Goal: Use online tool/utility: Utilize a website feature to perform a specific function

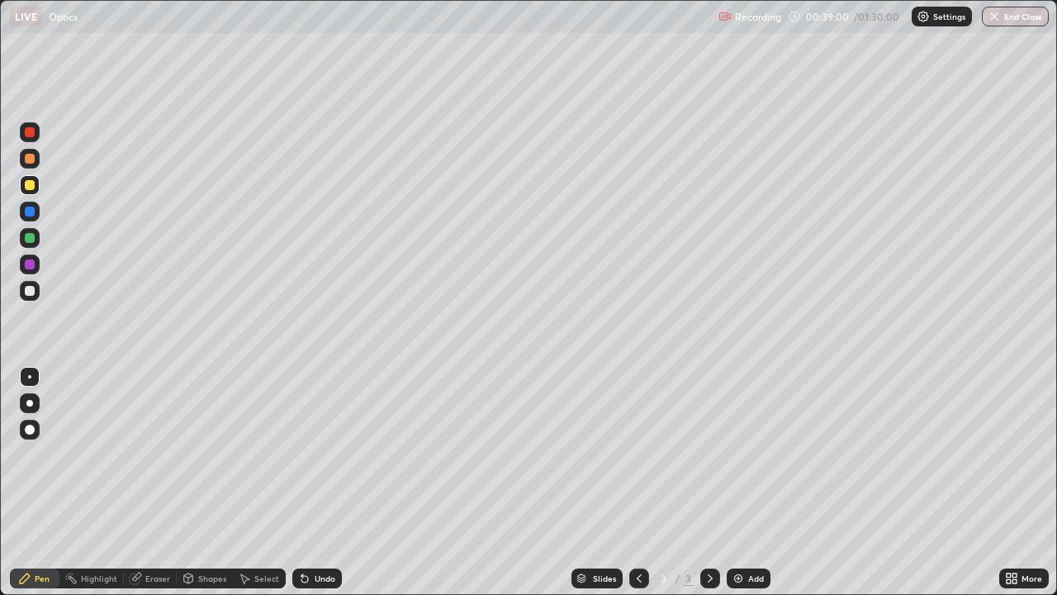
scroll to position [595, 1057]
click at [44, 577] on div "Pen" at bounding box center [42, 578] width 15 height 8
click at [29, 291] on div at bounding box center [30, 291] width 10 height 10
click at [209, 580] on div "Shapes" at bounding box center [212, 578] width 28 height 8
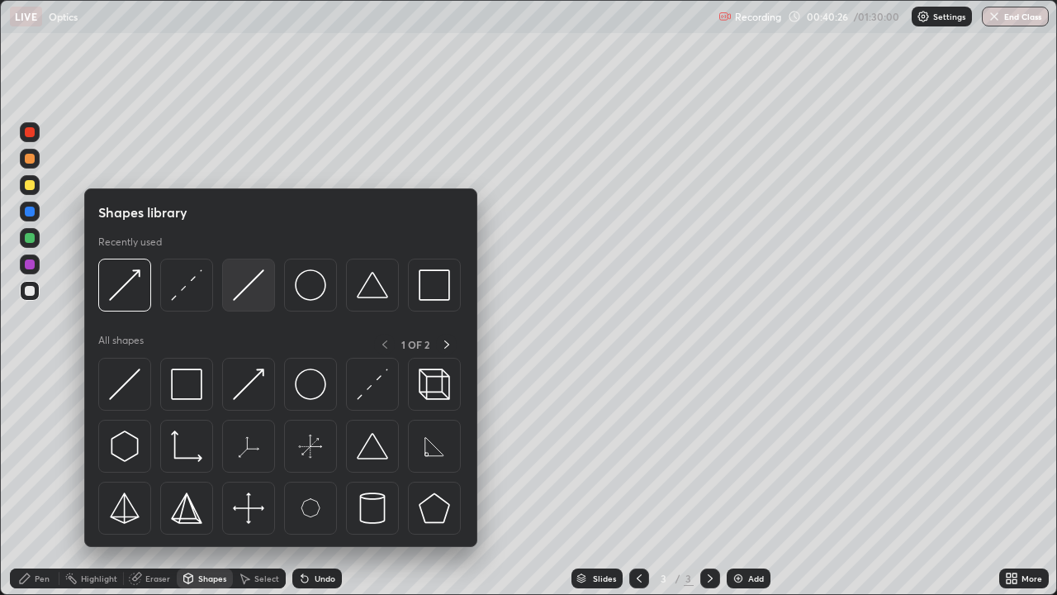
click at [241, 292] on img at bounding box center [248, 284] width 31 height 31
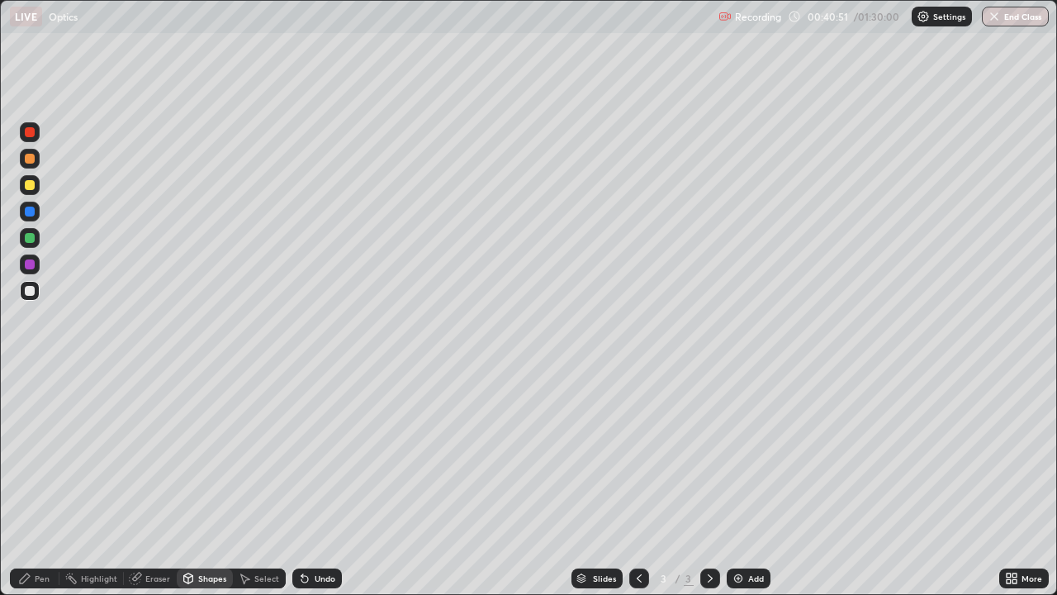
click at [201, 578] on div "Shapes" at bounding box center [212, 578] width 28 height 8
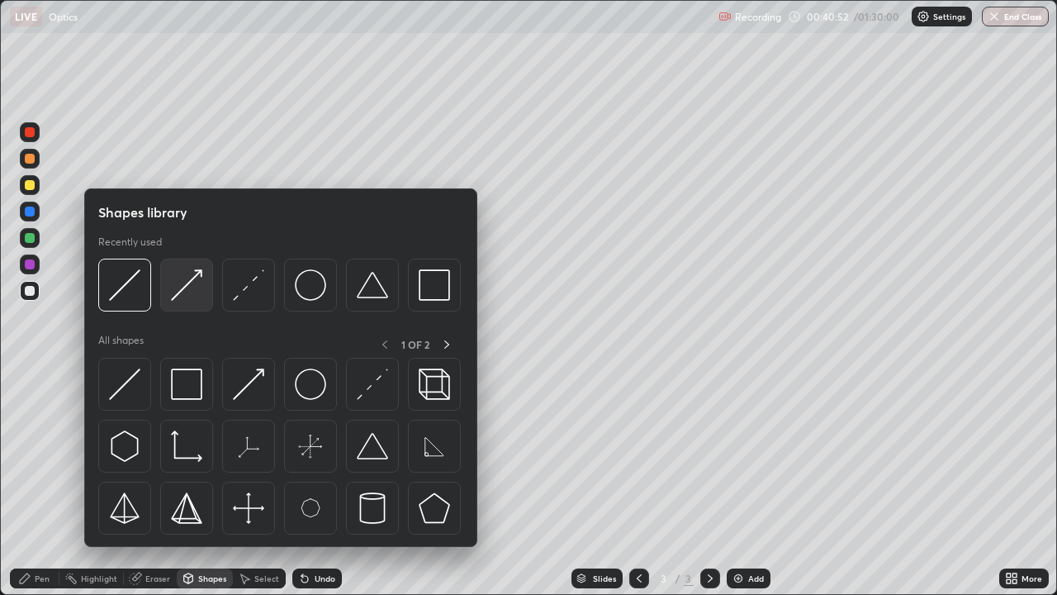
click at [187, 291] on img at bounding box center [186, 284] width 31 height 31
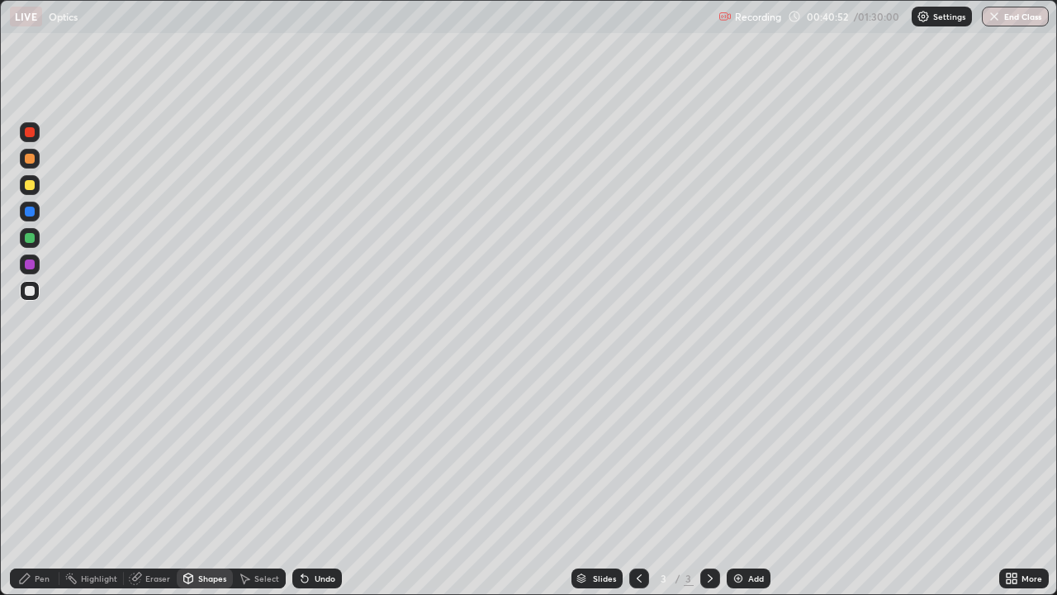
click at [27, 189] on div at bounding box center [30, 185] width 10 height 10
click at [36, 571] on div "Pen" at bounding box center [35, 578] width 50 height 20
click at [149, 572] on div "Eraser" at bounding box center [150, 578] width 53 height 20
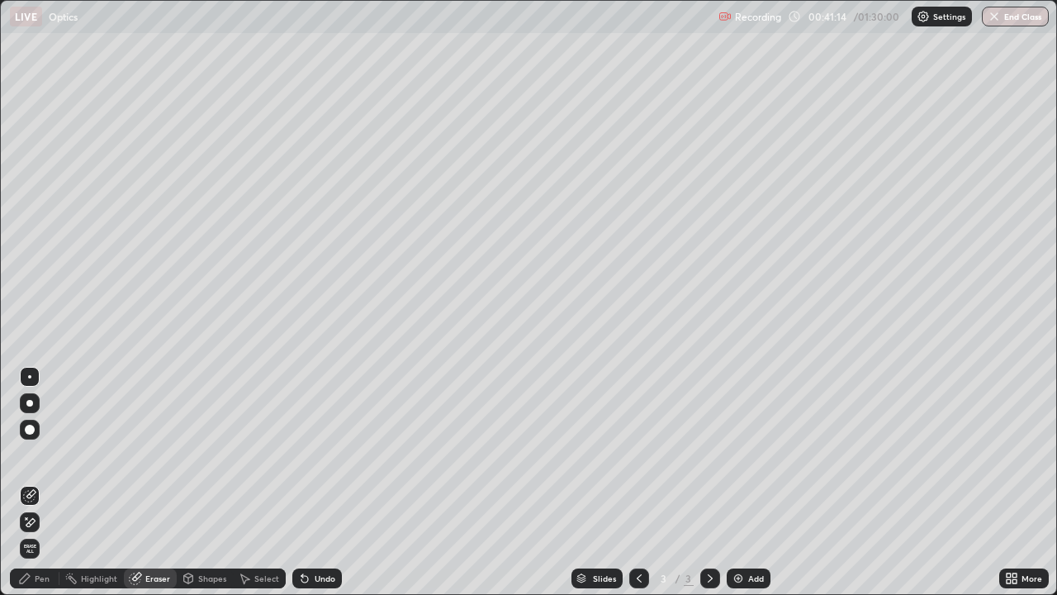
click at [31, 580] on div "Pen" at bounding box center [35, 578] width 50 height 20
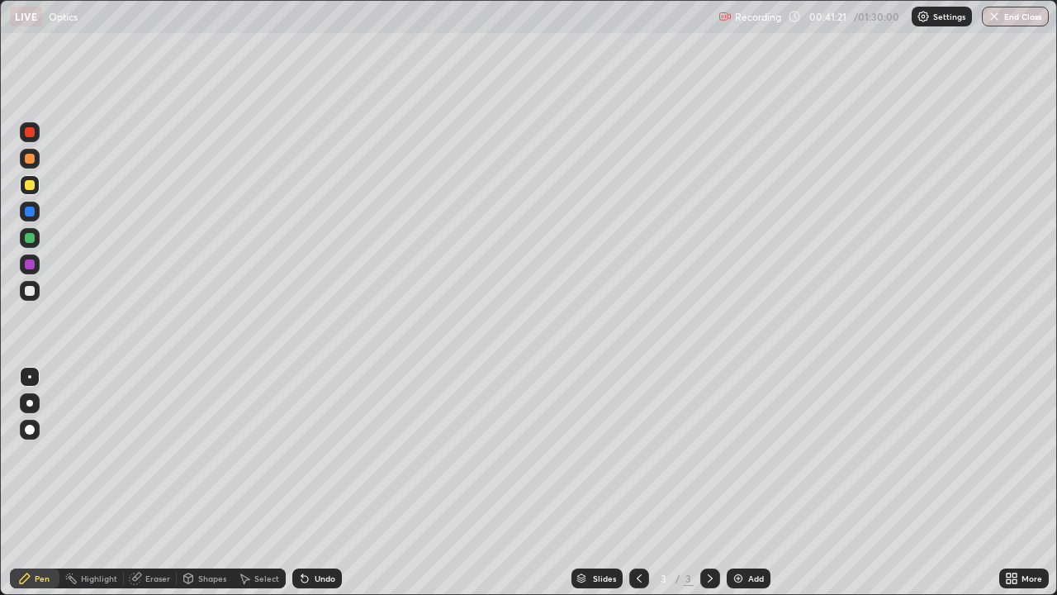
click at [31, 264] on div at bounding box center [30, 264] width 10 height 10
click at [26, 241] on div at bounding box center [30, 238] width 10 height 10
click at [31, 293] on div at bounding box center [30, 291] width 10 height 10
click at [27, 186] on div at bounding box center [30, 185] width 10 height 10
click at [29, 242] on div at bounding box center [30, 238] width 10 height 10
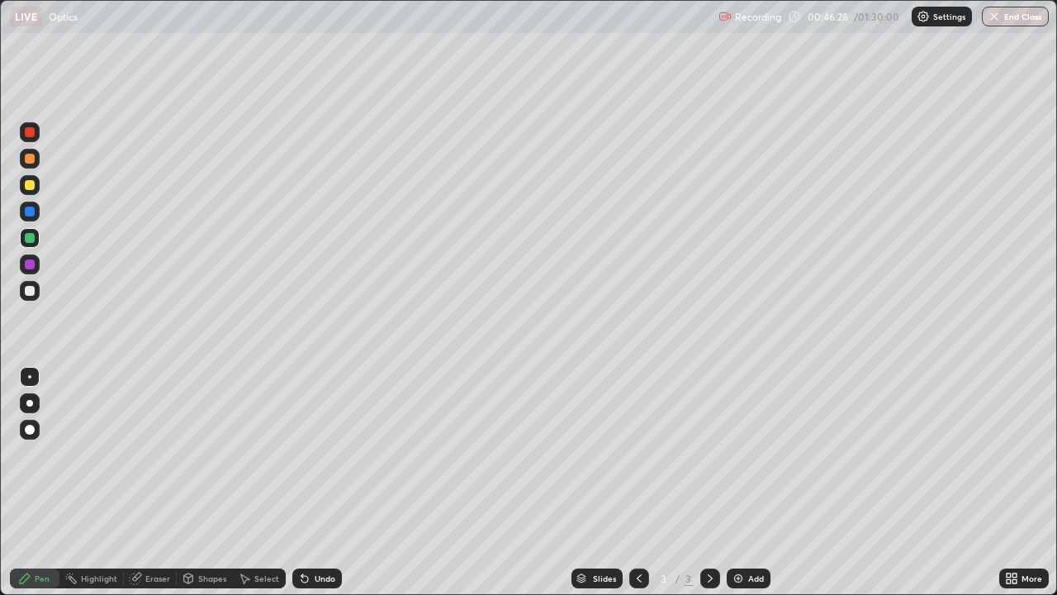
click at [29, 287] on div at bounding box center [30, 291] width 10 height 10
click at [743, 574] on div "Add" at bounding box center [749, 578] width 44 height 20
click at [637, 576] on icon at bounding box center [639, 578] width 5 height 8
click at [710, 573] on icon at bounding box center [710, 578] width 13 height 13
click at [152, 578] on div "Eraser" at bounding box center [157, 578] width 25 height 8
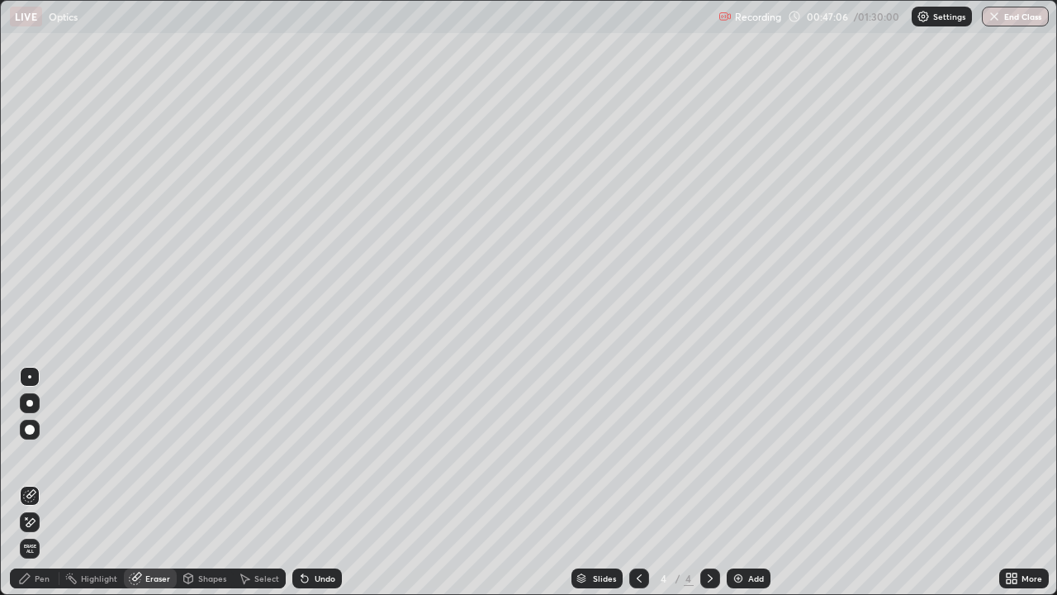
click at [41, 577] on div "Pen" at bounding box center [42, 578] width 15 height 8
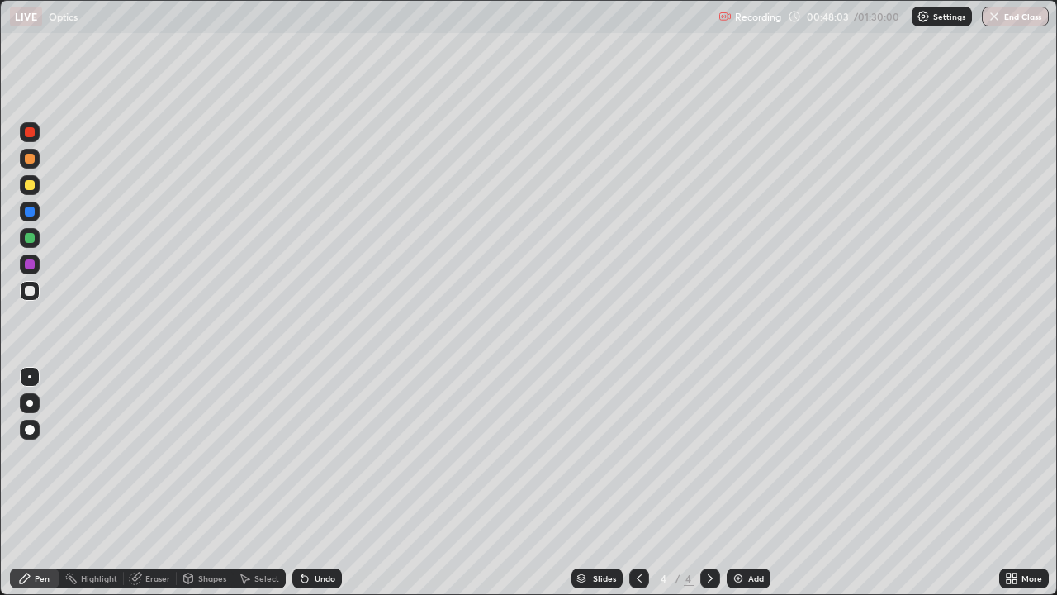
click at [638, 574] on icon at bounding box center [639, 578] width 13 height 13
click at [704, 569] on div at bounding box center [710, 578] width 20 height 20
click at [635, 576] on icon at bounding box center [639, 578] width 13 height 13
click at [709, 578] on icon at bounding box center [710, 578] width 13 height 13
click at [748, 576] on div "Add" at bounding box center [756, 578] width 16 height 8
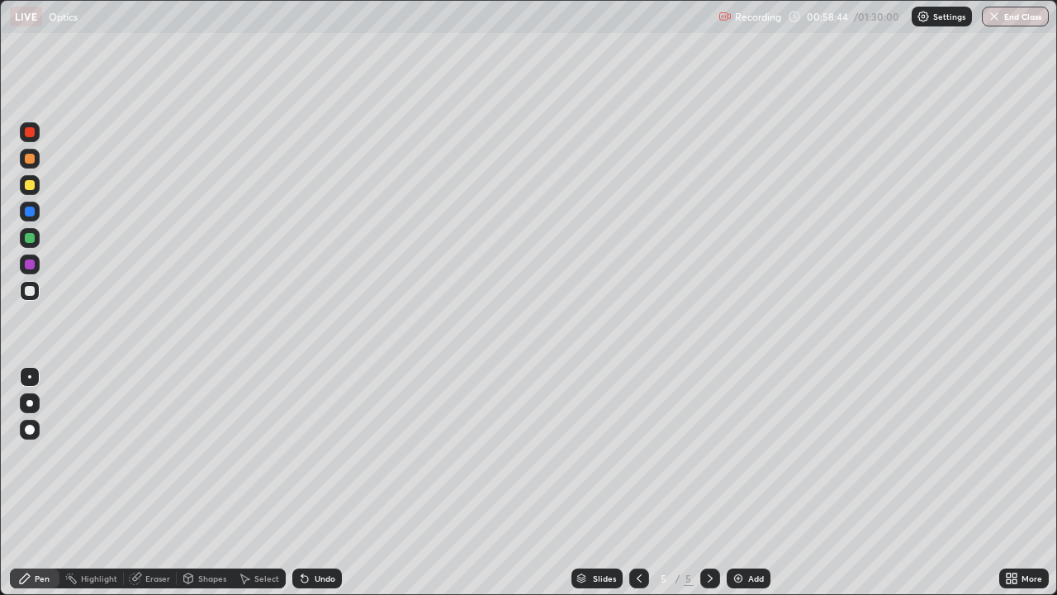
click at [637, 578] on icon at bounding box center [639, 578] width 13 height 13
click at [709, 578] on icon at bounding box center [710, 578] width 13 height 13
click at [163, 576] on div "Eraser" at bounding box center [157, 578] width 25 height 8
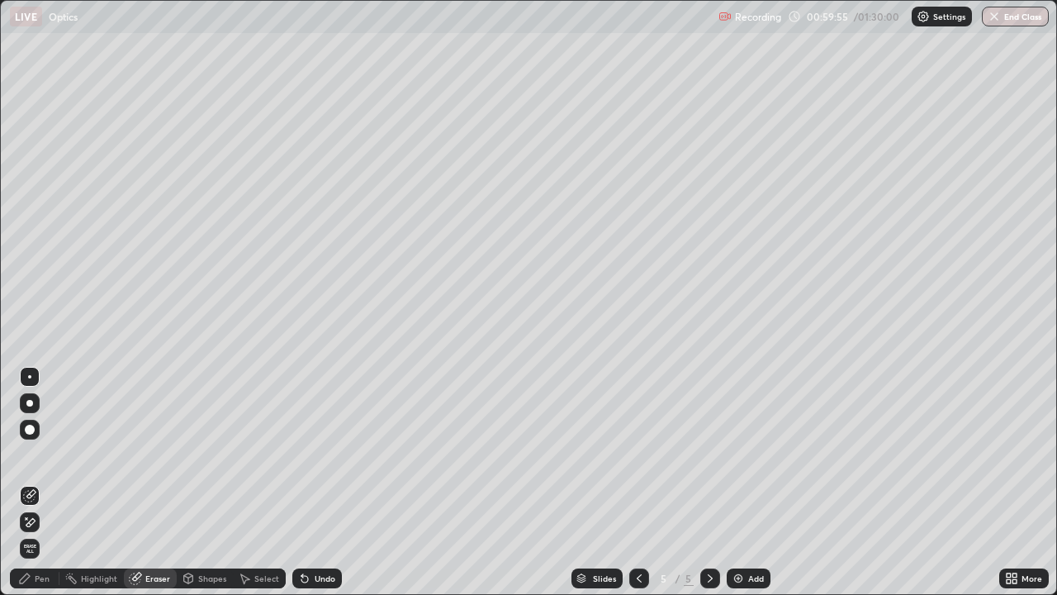
click at [40, 579] on div "Pen" at bounding box center [42, 578] width 15 height 8
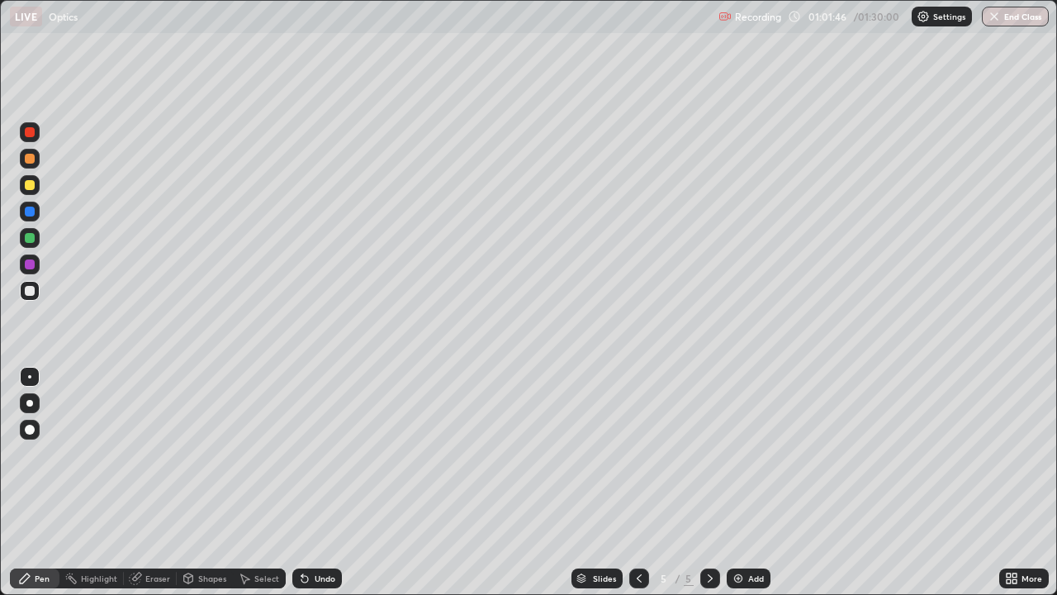
click at [643, 572] on icon at bounding box center [639, 578] width 13 height 13
click at [638, 576] on icon at bounding box center [639, 578] width 5 height 8
click at [711, 576] on icon at bounding box center [710, 578] width 13 height 13
click at [706, 575] on icon at bounding box center [710, 578] width 13 height 13
click at [31, 236] on div at bounding box center [30, 238] width 10 height 10
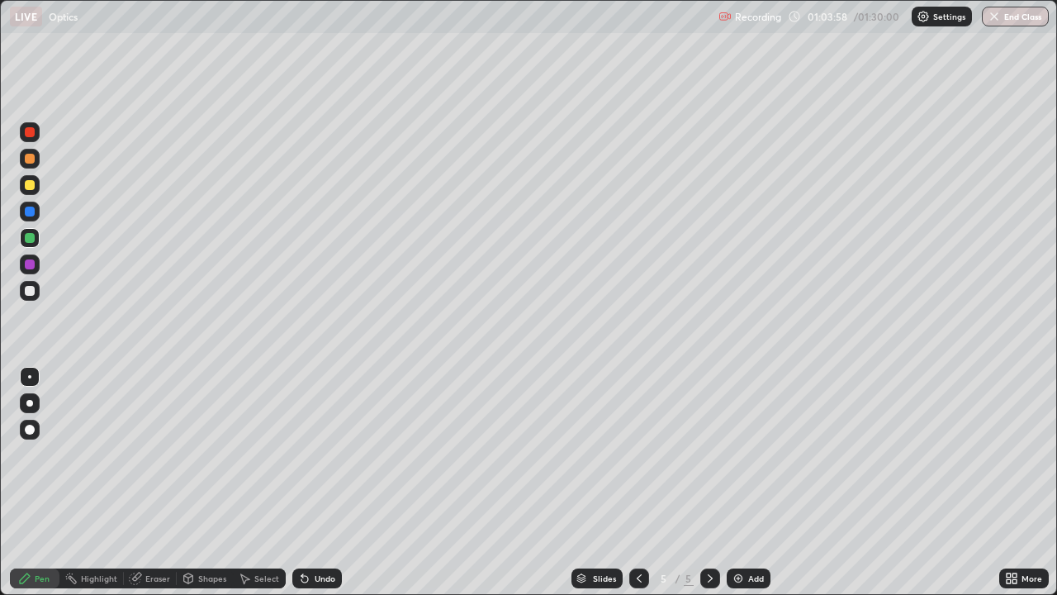
click at [31, 268] on div at bounding box center [30, 264] width 10 height 10
click at [36, 294] on div at bounding box center [30, 291] width 20 height 20
click at [152, 576] on div "Eraser" at bounding box center [157, 578] width 25 height 8
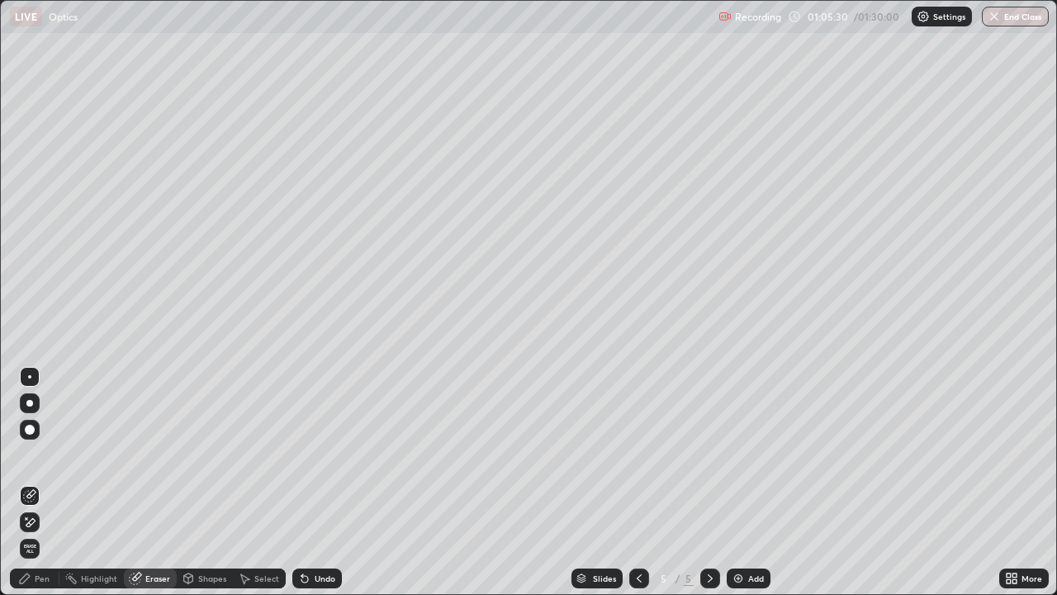
click at [45, 572] on div "Pen" at bounding box center [35, 578] width 50 height 20
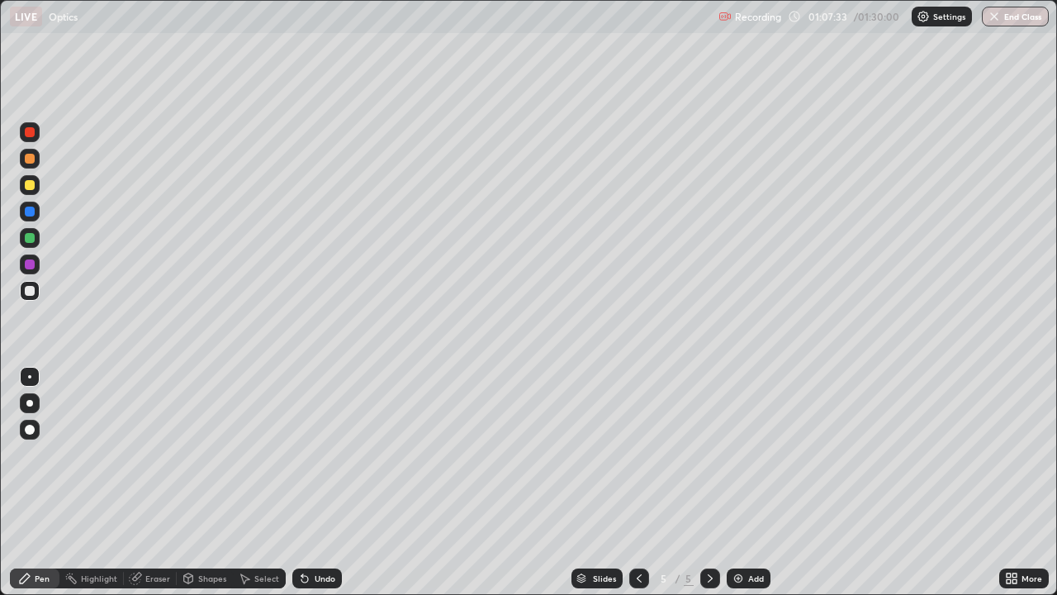
click at [748, 575] on div "Add" at bounding box center [756, 578] width 16 height 8
click at [26, 241] on div at bounding box center [30, 238] width 10 height 10
click at [36, 184] on div at bounding box center [30, 185] width 20 height 20
click at [153, 574] on div "Eraser" at bounding box center [157, 578] width 25 height 8
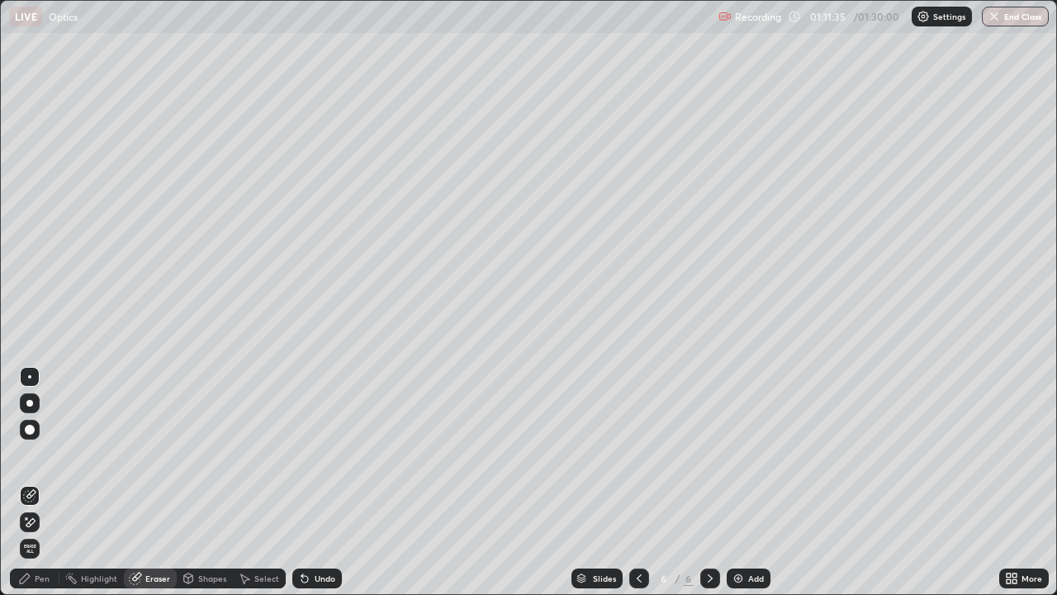
click at [40, 578] on div "Pen" at bounding box center [42, 578] width 15 height 8
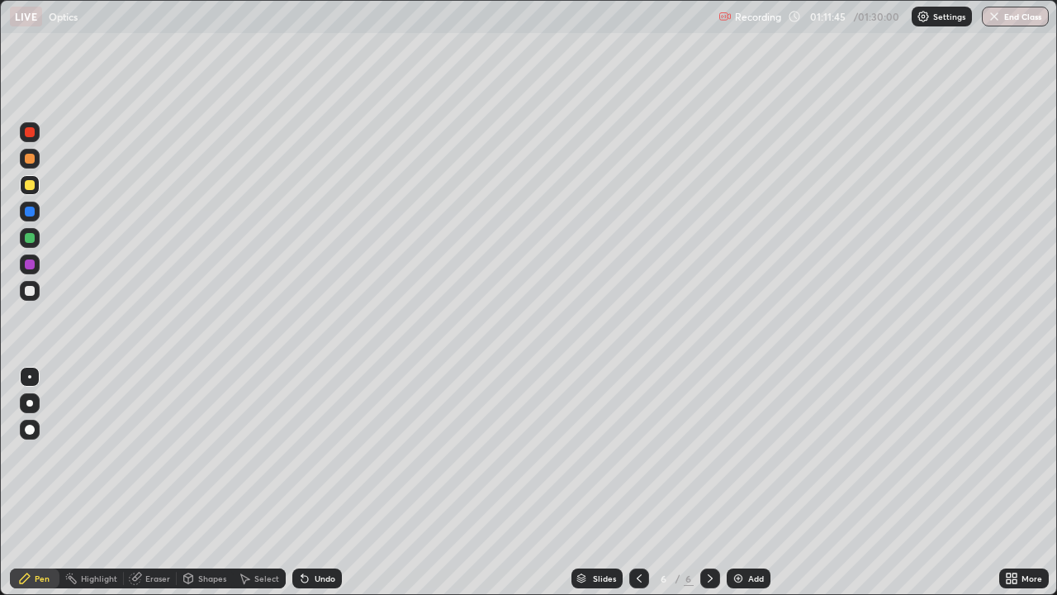
click at [27, 218] on div at bounding box center [30, 212] width 20 height 20
click at [302, 579] on icon at bounding box center [304, 579] width 7 height 7
click at [309, 578] on icon at bounding box center [304, 578] width 13 height 13
click at [638, 578] on icon at bounding box center [639, 578] width 13 height 13
click at [709, 578] on icon at bounding box center [710, 578] width 13 height 13
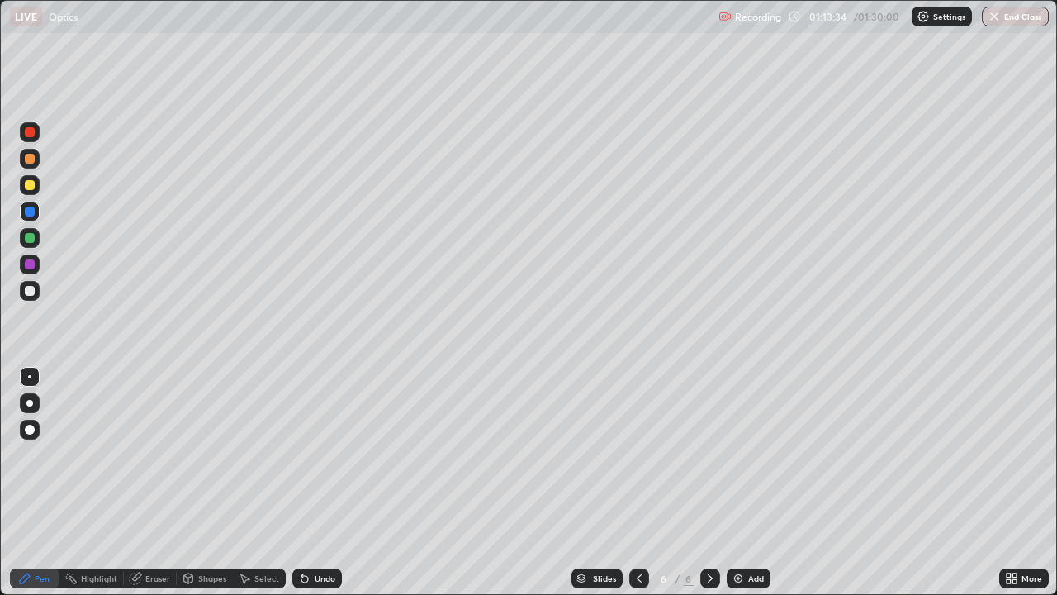
click at [30, 265] on div at bounding box center [30, 264] width 10 height 10
click at [207, 580] on div "Shapes" at bounding box center [212, 578] width 28 height 8
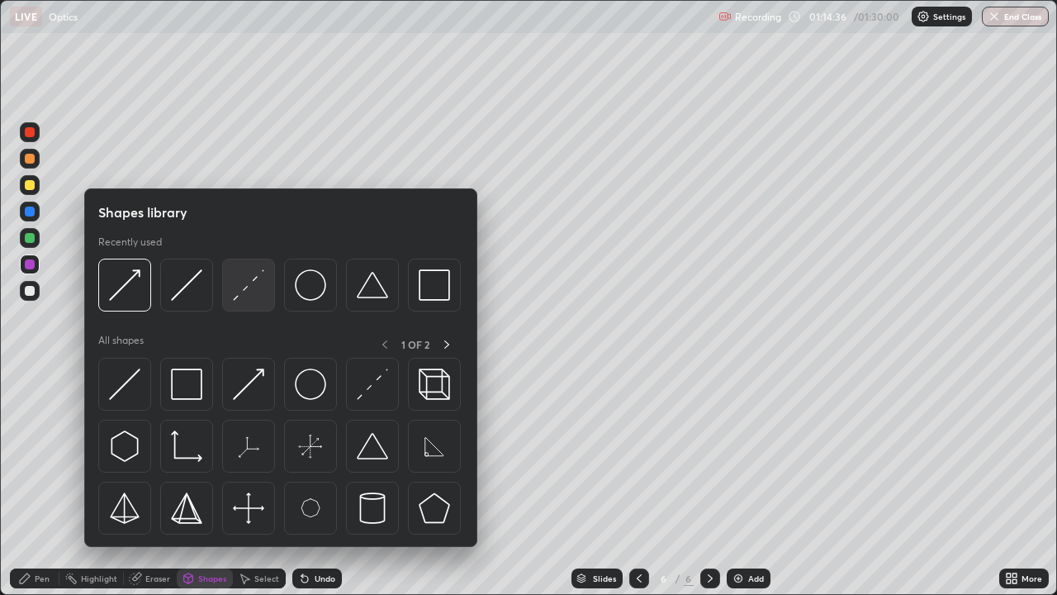
click at [254, 289] on img at bounding box center [248, 284] width 31 height 31
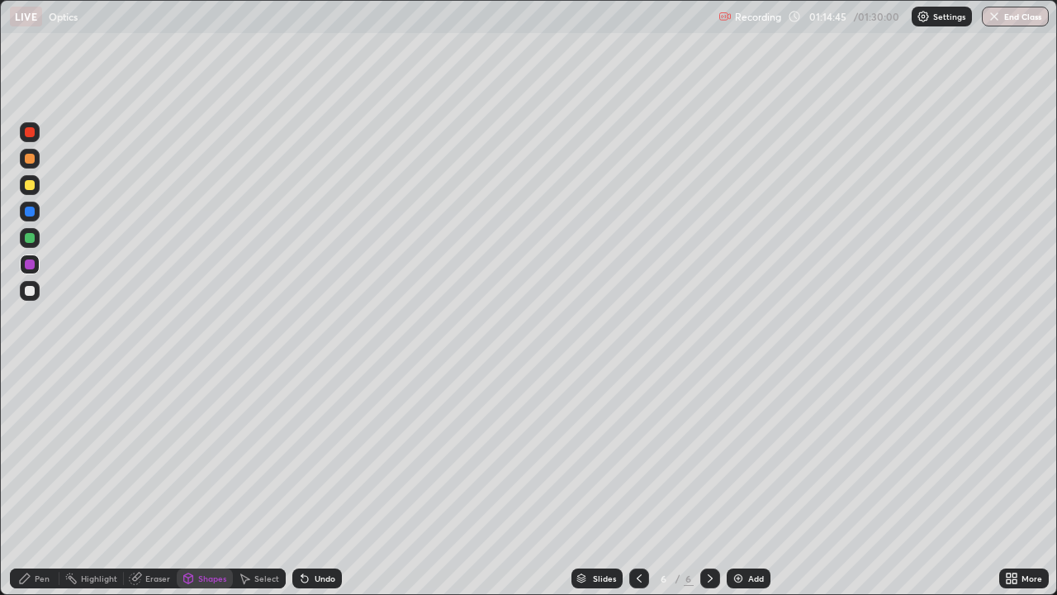
click at [195, 576] on div "Shapes" at bounding box center [205, 578] width 56 height 20
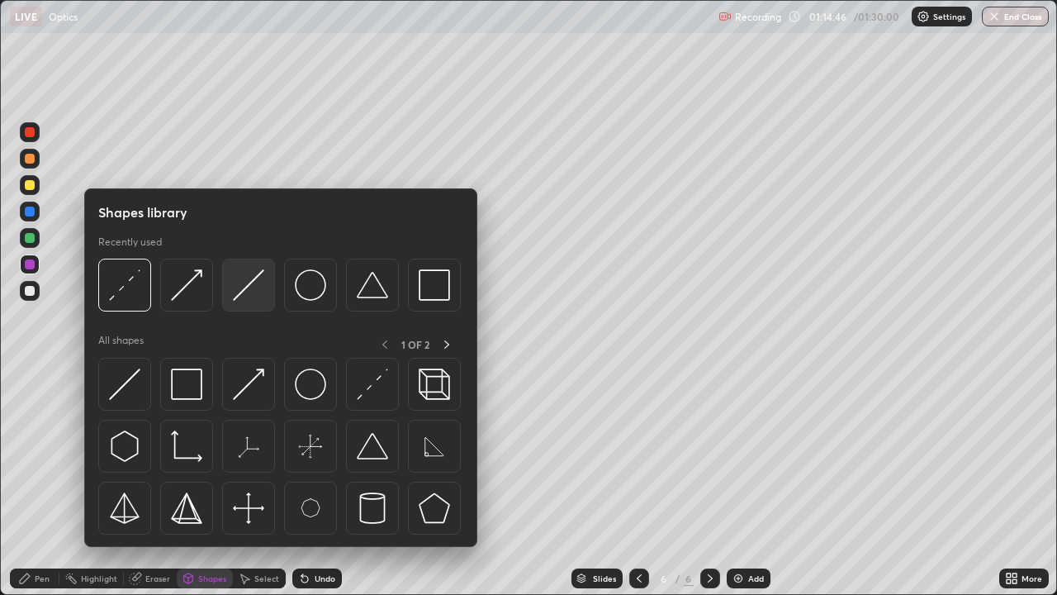
click at [250, 289] on img at bounding box center [248, 284] width 31 height 31
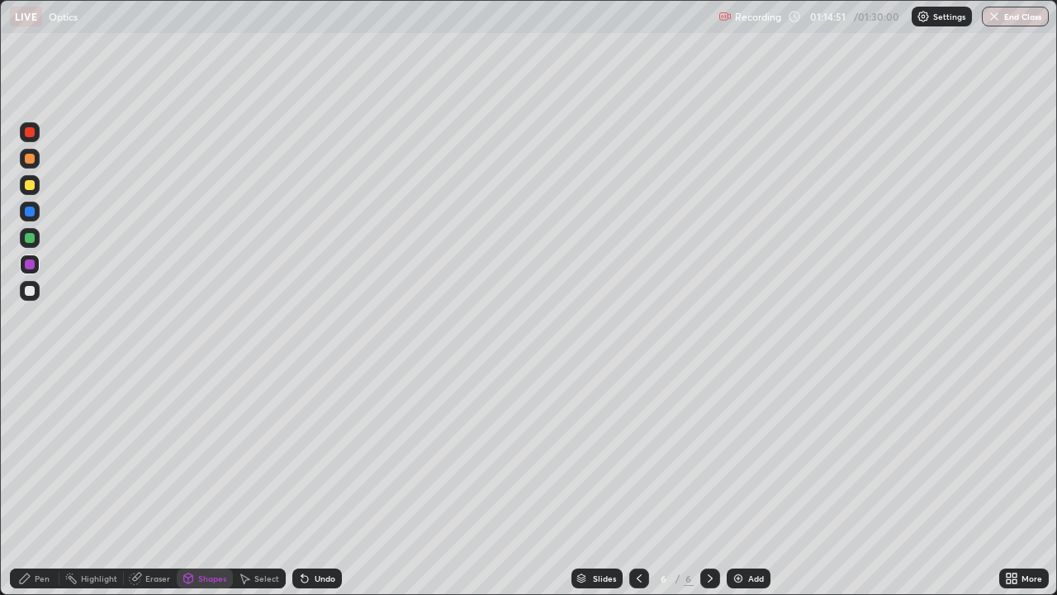
click at [30, 577] on icon at bounding box center [24, 578] width 13 height 13
click at [28, 183] on div at bounding box center [30, 185] width 10 height 10
click at [31, 264] on div at bounding box center [30, 264] width 10 height 10
click at [28, 236] on div at bounding box center [30, 238] width 10 height 10
click at [34, 134] on div at bounding box center [30, 132] width 10 height 10
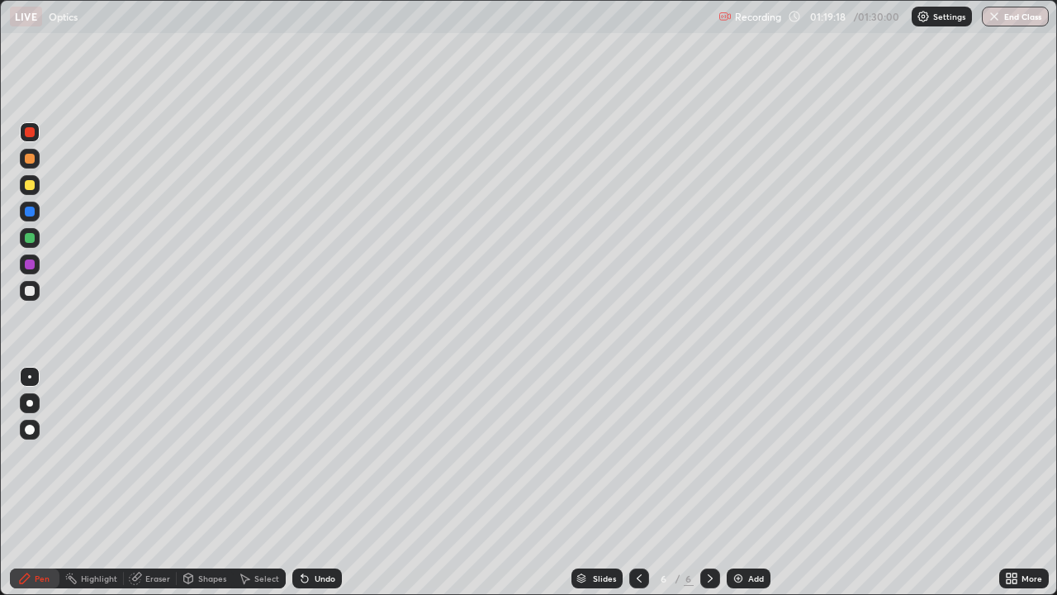
click at [37, 291] on div at bounding box center [30, 291] width 20 height 20
click at [30, 240] on div at bounding box center [30, 238] width 10 height 10
click at [31, 214] on div at bounding box center [30, 211] width 10 height 10
click at [998, 12] on img "button" at bounding box center [994, 16] width 13 height 13
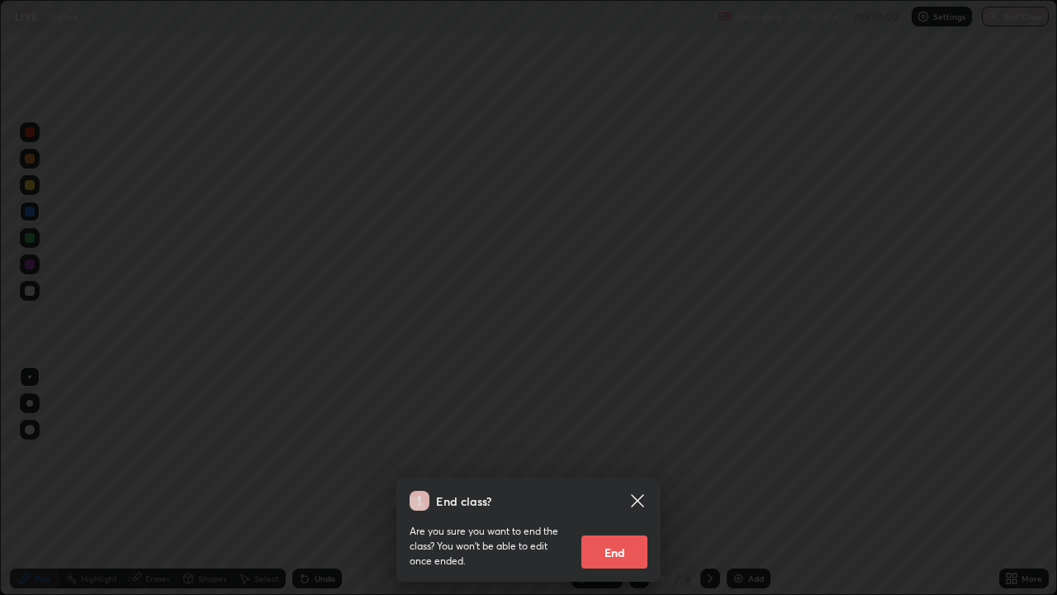
click at [615, 547] on button "End" at bounding box center [614, 551] width 66 height 33
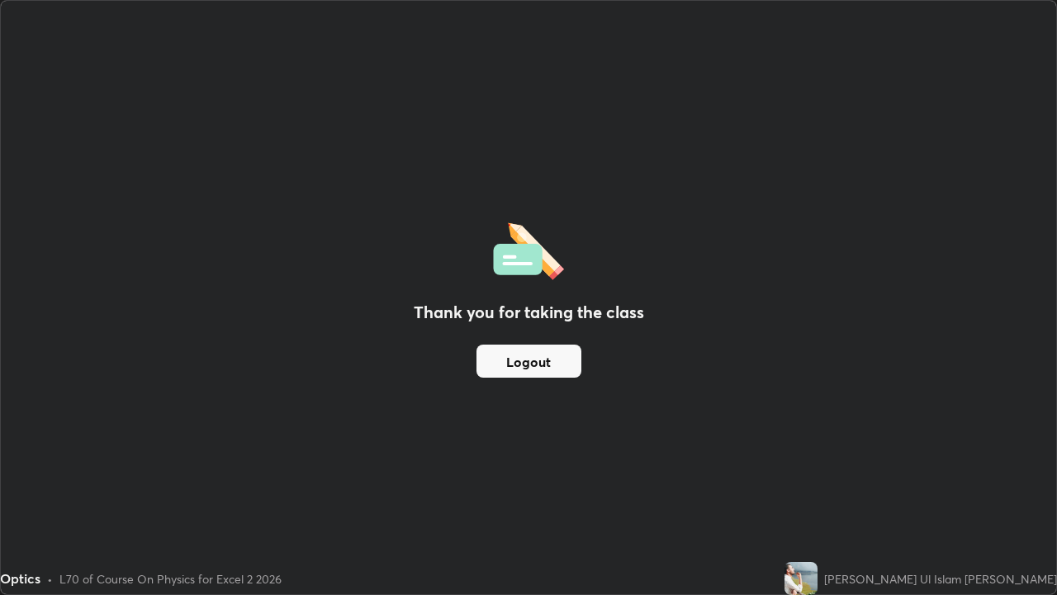
click at [561, 358] on button "Logout" at bounding box center [529, 360] width 105 height 33
click at [505, 360] on button "Logout" at bounding box center [529, 360] width 105 height 33
click at [504, 359] on button "Logout" at bounding box center [529, 360] width 105 height 33
click at [502, 360] on button "Logout" at bounding box center [529, 360] width 105 height 33
click at [553, 355] on button "Logout" at bounding box center [529, 360] width 105 height 33
